Goal: Task Accomplishment & Management: Manage account settings

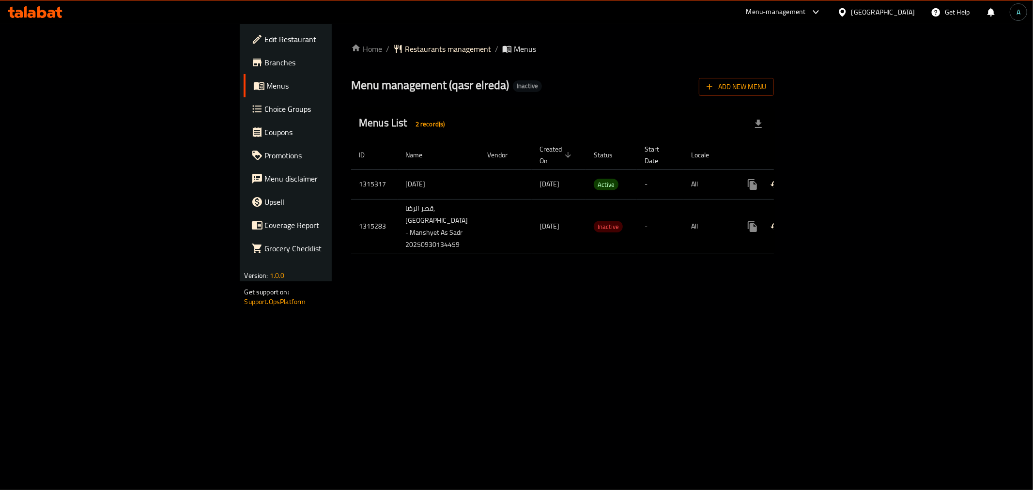
click at [828, 179] on icon "enhanced table" at bounding box center [822, 185] width 12 height 12
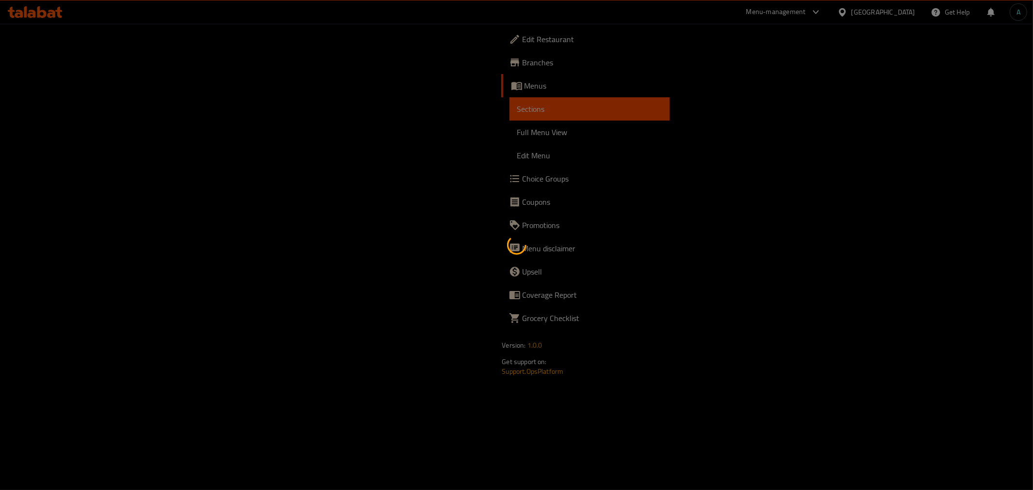
click at [144, 132] on div at bounding box center [516, 245] width 1033 height 490
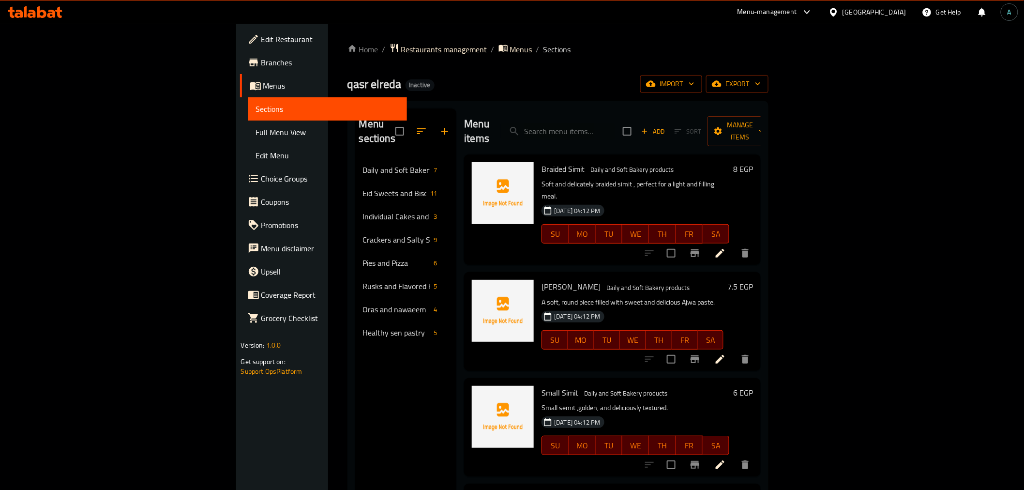
click at [256, 132] on span "Full Menu View" at bounding box center [327, 132] width 143 height 12
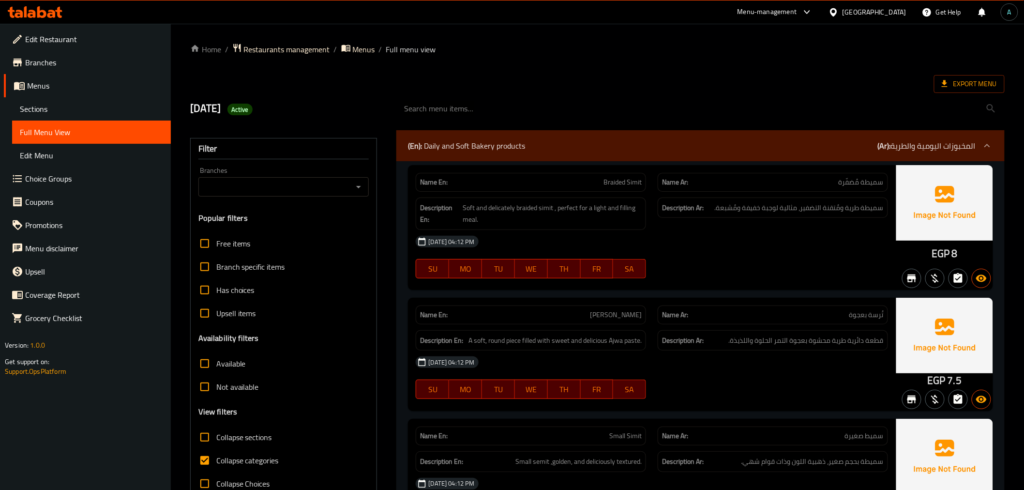
click at [225, 465] on span "Collapse categories" at bounding box center [247, 461] width 62 height 12
click at [216, 465] on input "Collapse categories" at bounding box center [204, 460] width 23 height 23
checkbox input "false"
drag, startPoint x: 931, startPoint y: 254, endPoint x: 947, endPoint y: 258, distance: 16.8
click at [947, 258] on div "EGP 8" at bounding box center [945, 227] width 97 height 125
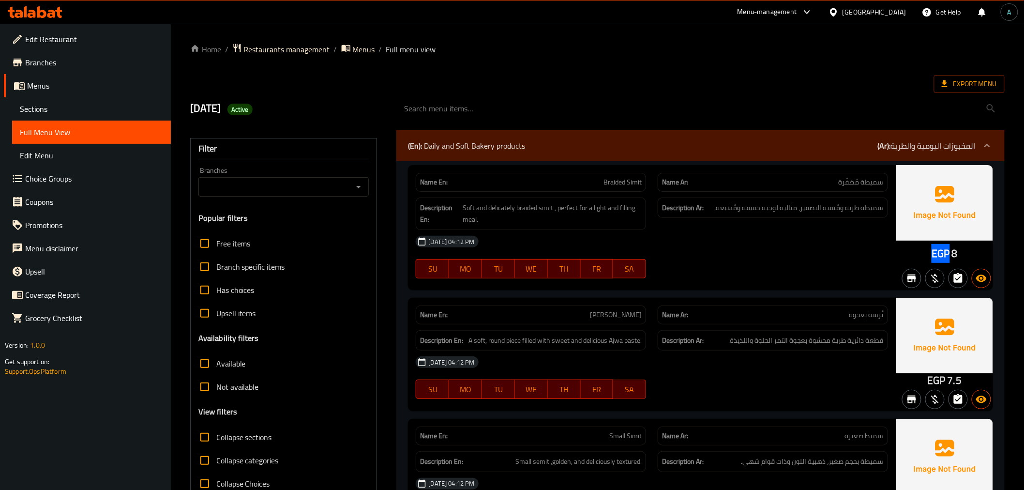
copy span "EGP"
click at [253, 110] on span "Active" at bounding box center [240, 109] width 25 height 9
copy span "Active"
click at [957, 94] on div at bounding box center [701, 109] width 620 height 36
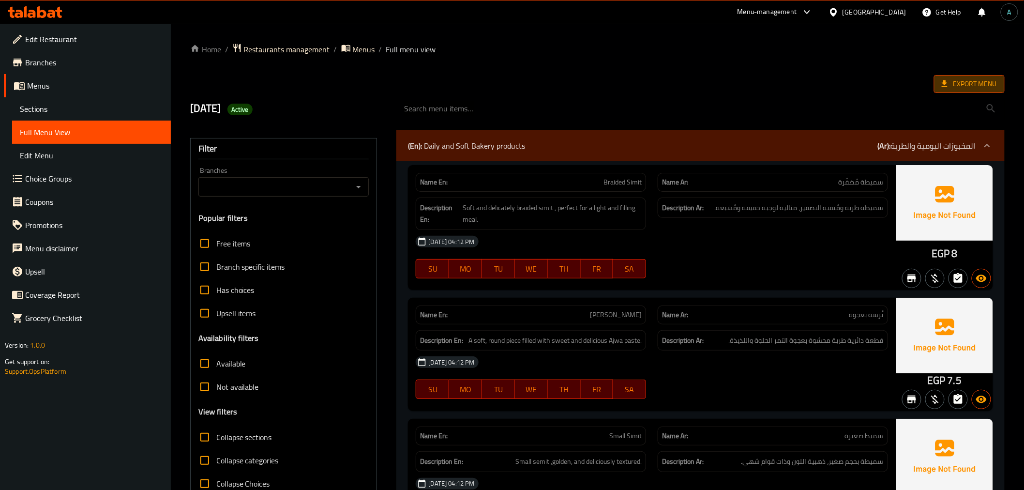
click at [957, 91] on span "Export Menu" at bounding box center [969, 84] width 71 height 18
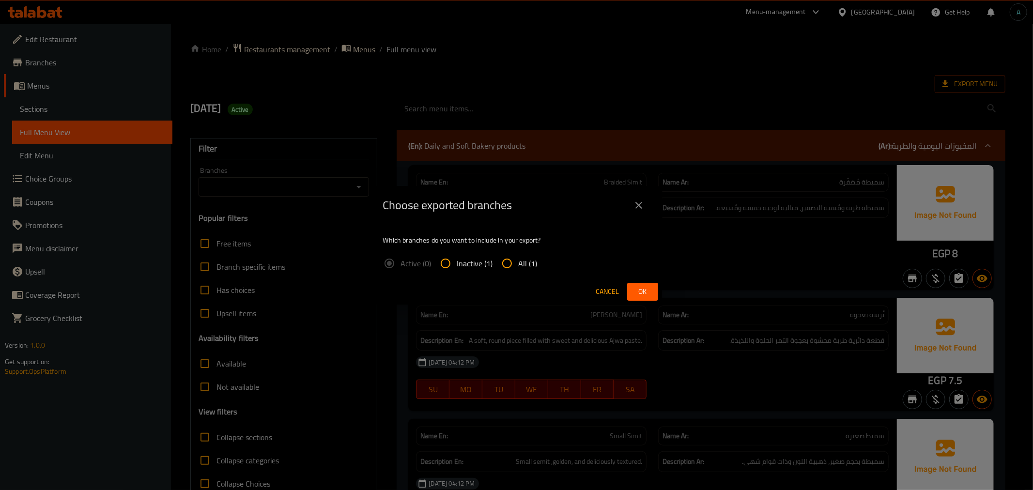
click at [529, 258] on span "All (1)" at bounding box center [527, 264] width 19 height 12
click at [518, 257] on input "All (1)" at bounding box center [506, 263] width 23 height 23
radio input "true"
click at [654, 287] on button "Ok" at bounding box center [642, 292] width 31 height 18
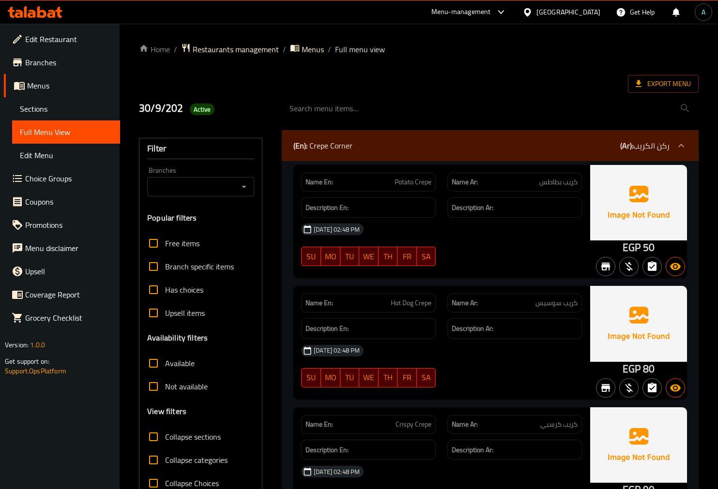
scroll to position [107, 0]
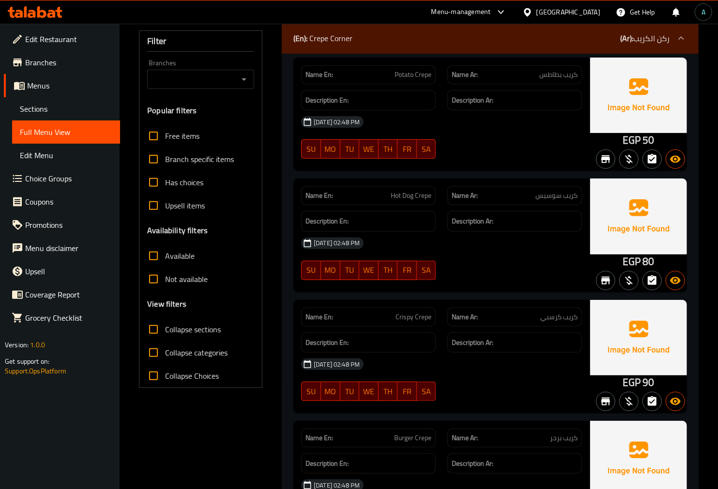
click at [37, 4] on div at bounding box center [35, 11] width 70 height 19
click at [42, 13] on icon at bounding box center [35, 12] width 55 height 12
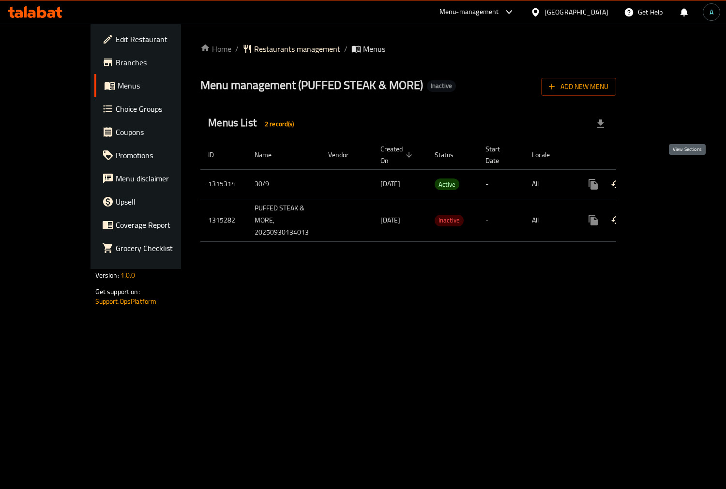
click at [669, 179] on icon "enhanced table" at bounding box center [663, 185] width 12 height 12
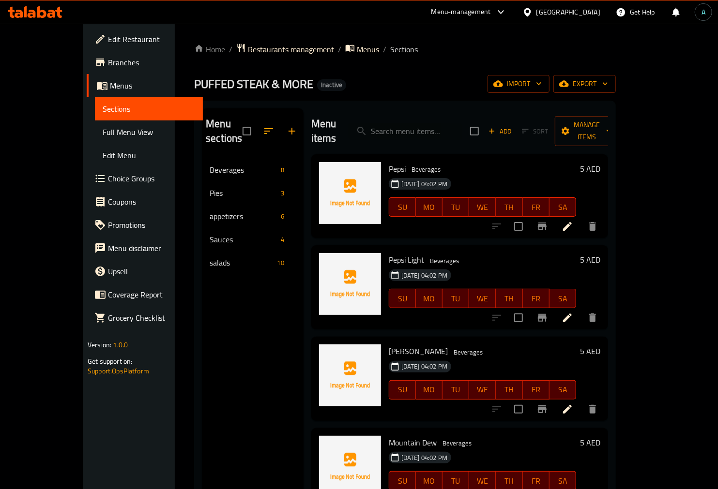
click at [103, 136] on span "Full Menu View" at bounding box center [149, 132] width 92 height 12
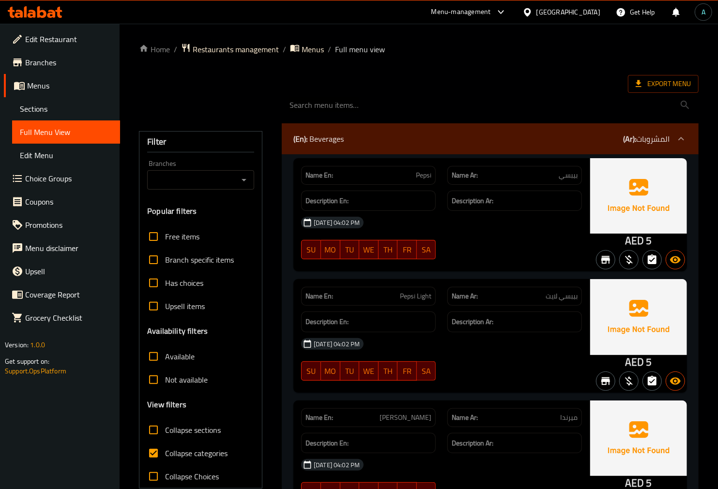
click at [184, 457] on span "Collapse categories" at bounding box center [196, 454] width 62 height 12
click at [165, 457] on input "Collapse categories" at bounding box center [153, 453] width 23 height 23
checkbox input "false"
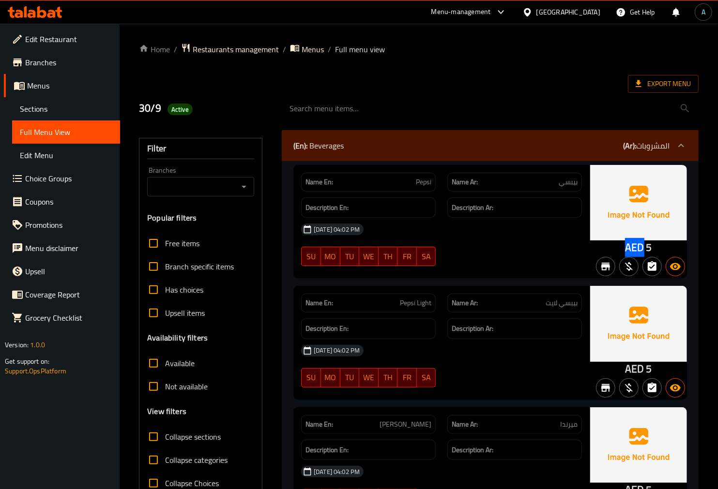
drag, startPoint x: 624, startPoint y: 246, endPoint x: 645, endPoint y: 248, distance: 21.9
click at [645, 248] on div "AED 5" at bounding box center [638, 221] width 97 height 113
copy span "AED"
click at [171, 119] on div "30/9 Active" at bounding box center [204, 108] width 143 height 43
click at [175, 109] on span "Active" at bounding box center [180, 109] width 25 height 9
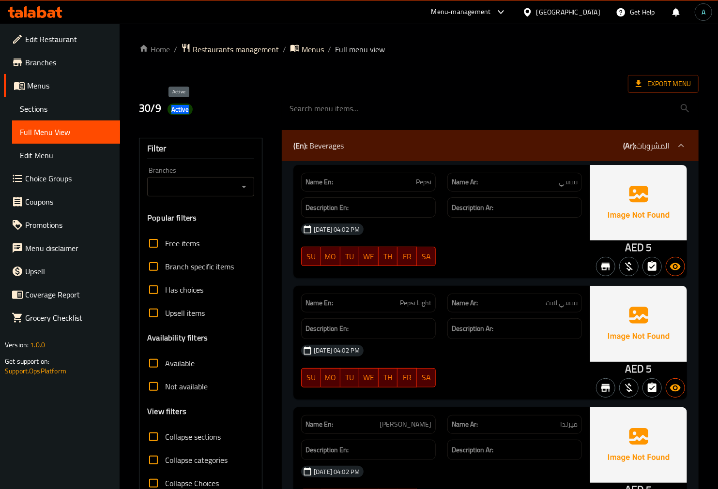
click at [175, 109] on span "Active" at bounding box center [180, 109] width 25 height 9
copy span "Active"
click at [668, 78] on span "Export Menu" at bounding box center [663, 84] width 55 height 12
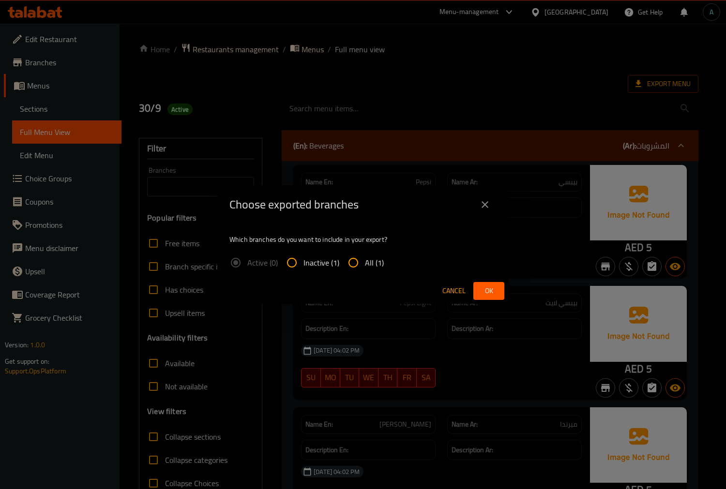
click at [383, 258] on div "Active (0) Inactive (1) All (1)" at bounding box center [310, 262] width 162 height 23
click at [381, 258] on span "All (1)" at bounding box center [374, 263] width 19 height 12
click at [365, 258] on input "All (1)" at bounding box center [353, 262] width 23 height 23
radio input "true"
click at [481, 287] on span "Ok" at bounding box center [488, 291] width 15 height 12
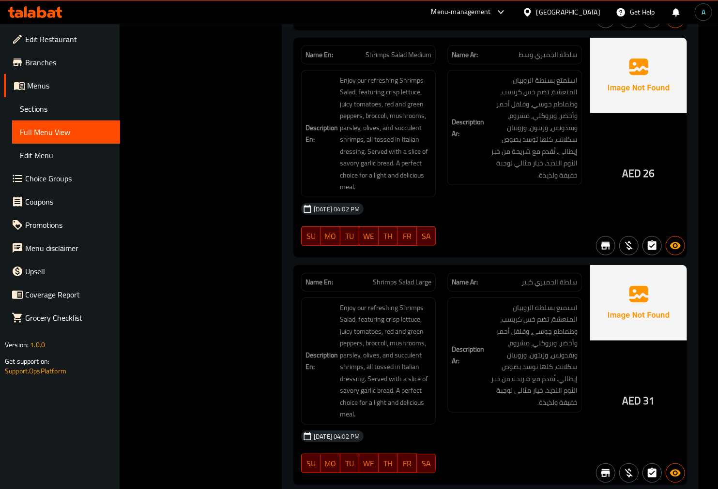
scroll to position [4576, 0]
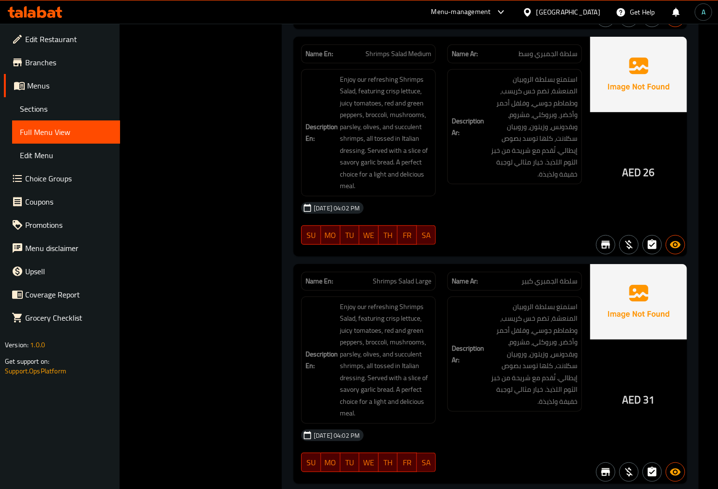
click at [473, 266] on div "Name Ar: سلطة الجمبري كبير" at bounding box center [515, 281] width 146 height 30
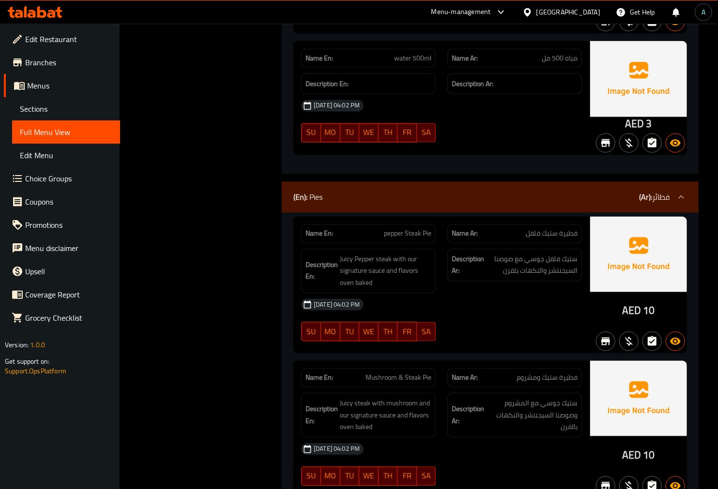
scroll to position [0, 0]
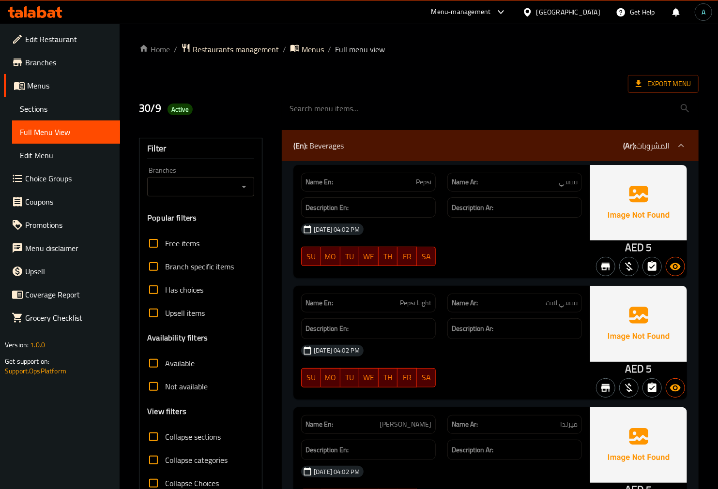
click at [42, 107] on span "Sections" at bounding box center [66, 109] width 92 height 12
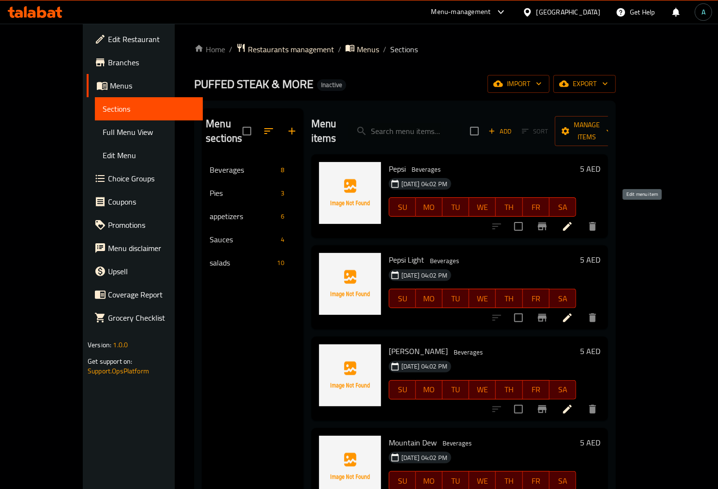
click at [573, 221] on icon at bounding box center [568, 227] width 12 height 12
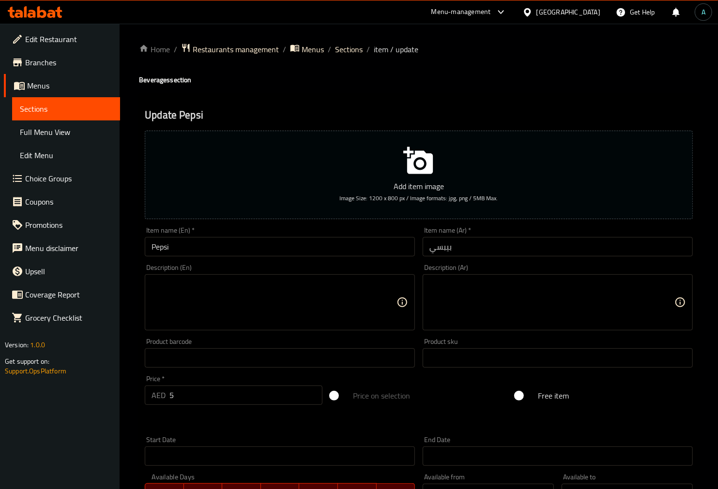
click at [267, 287] on textarea at bounding box center [274, 303] width 245 height 46
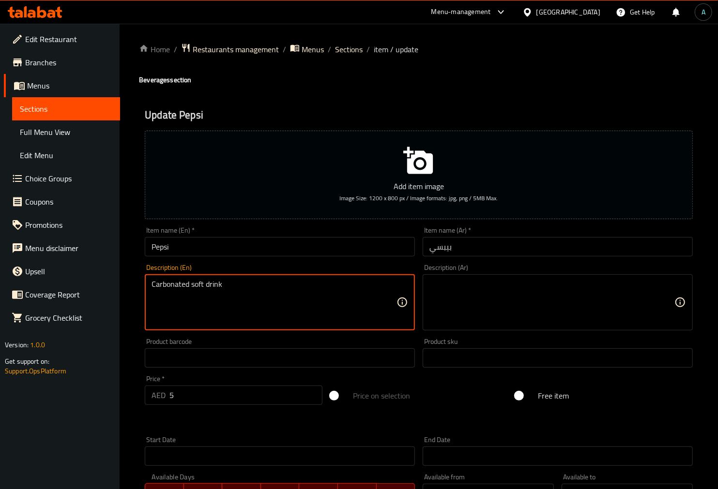
type textarea "Carbonated soft drink"
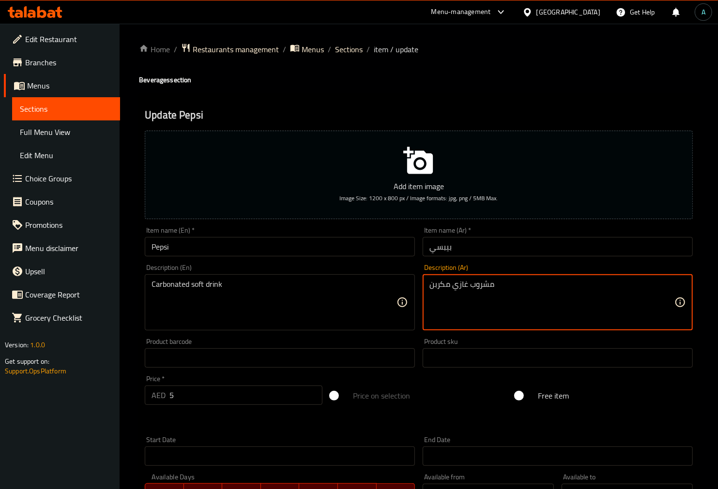
type textarea "مشروب غازي مكربن"
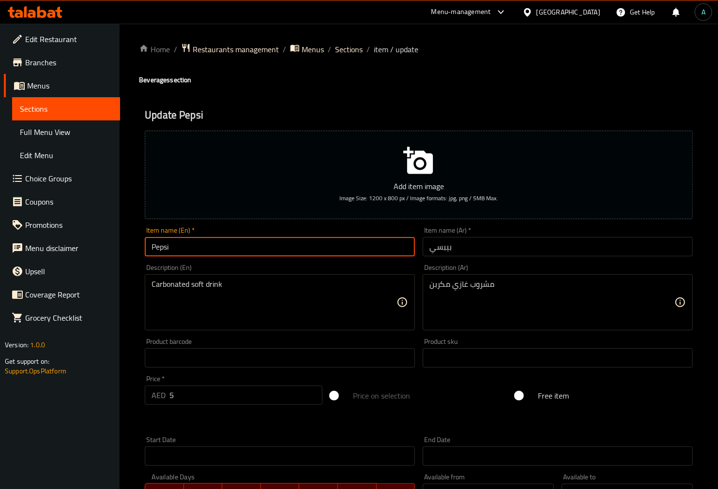
click at [306, 253] on input "Pepsi" at bounding box center [280, 246] width 270 height 19
click at [356, 49] on span "Sections" at bounding box center [349, 50] width 28 height 12
